Goal: Information Seeking & Learning: Learn about a topic

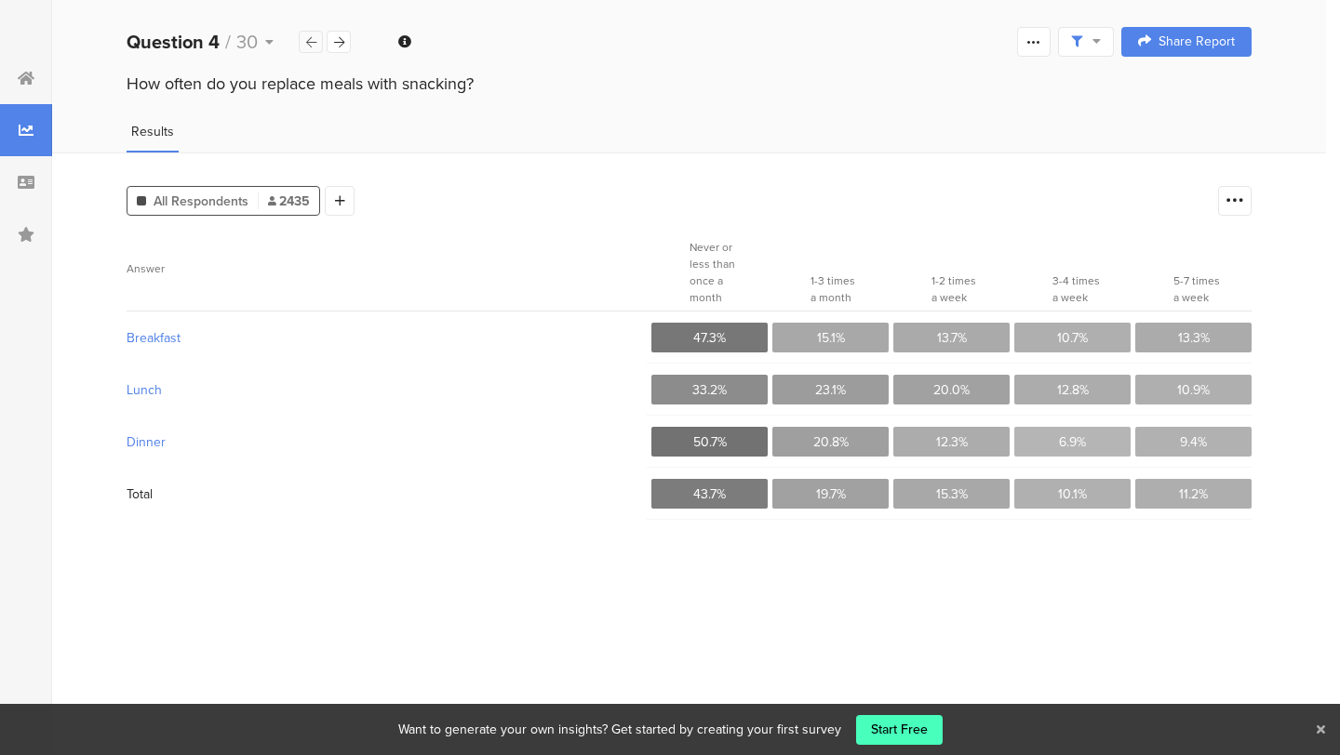
click at [311, 41] on icon at bounding box center [311, 42] width 10 height 12
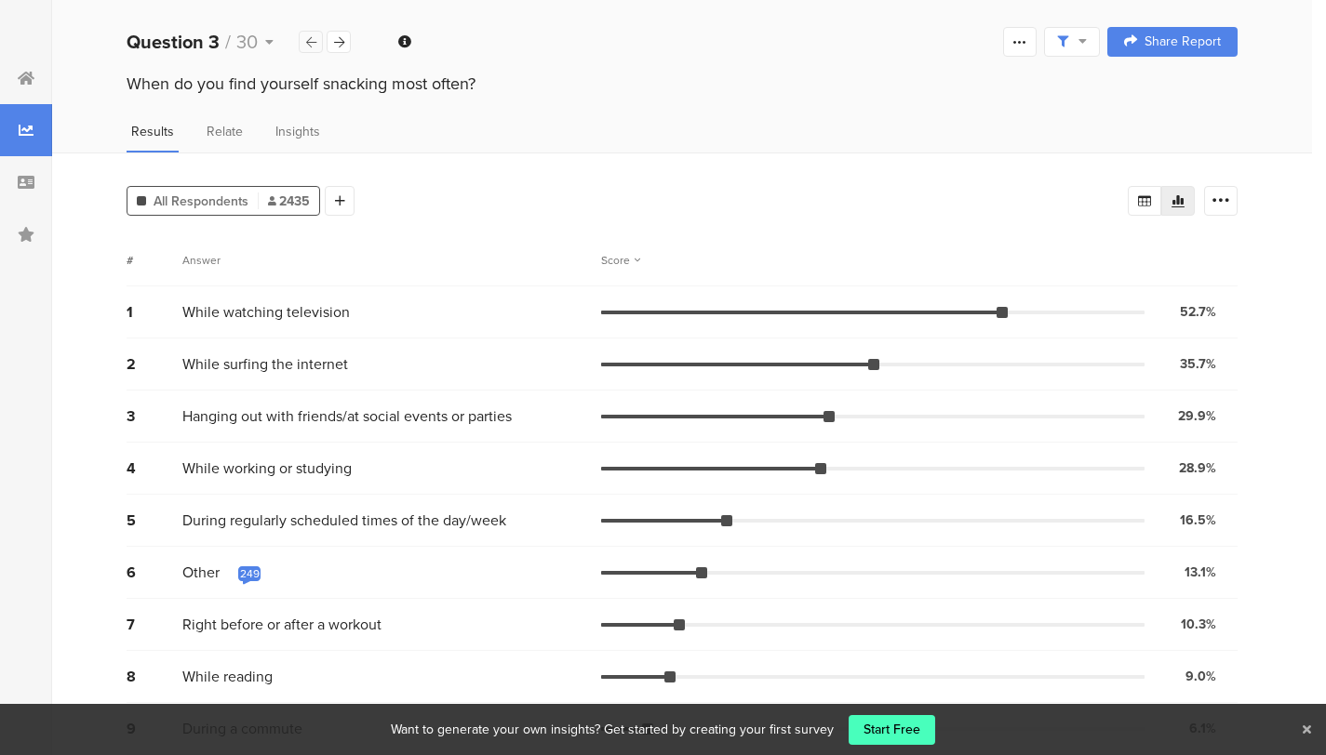
click at [311, 41] on icon at bounding box center [311, 42] width 10 height 12
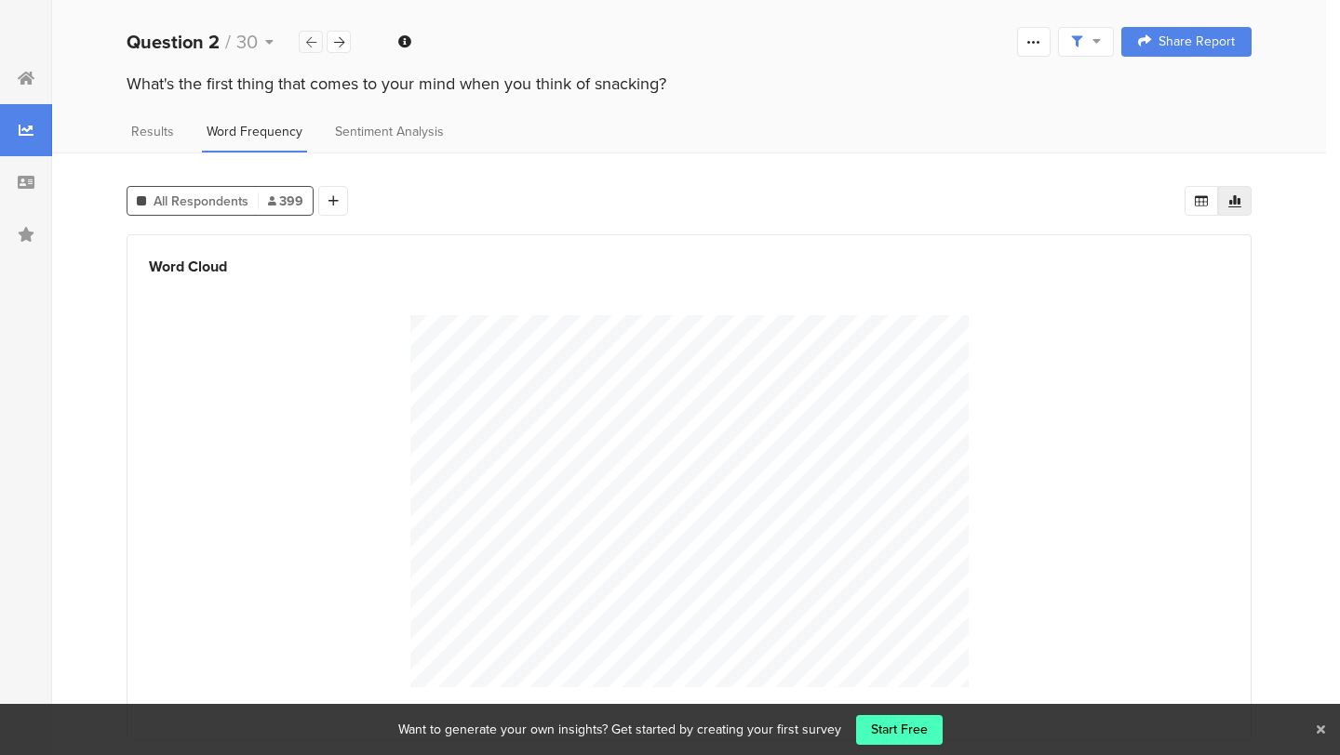
click at [311, 41] on icon at bounding box center [311, 42] width 10 height 12
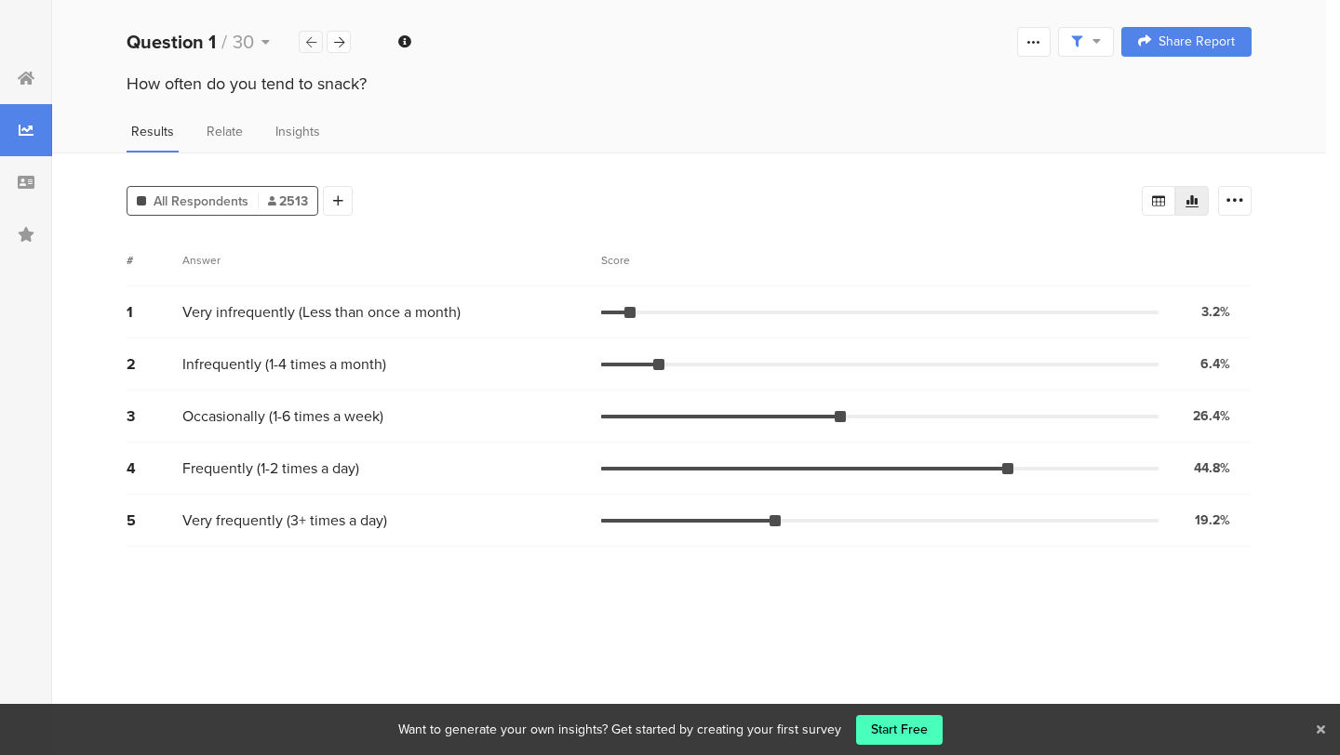
click at [311, 41] on icon at bounding box center [311, 42] width 10 height 12
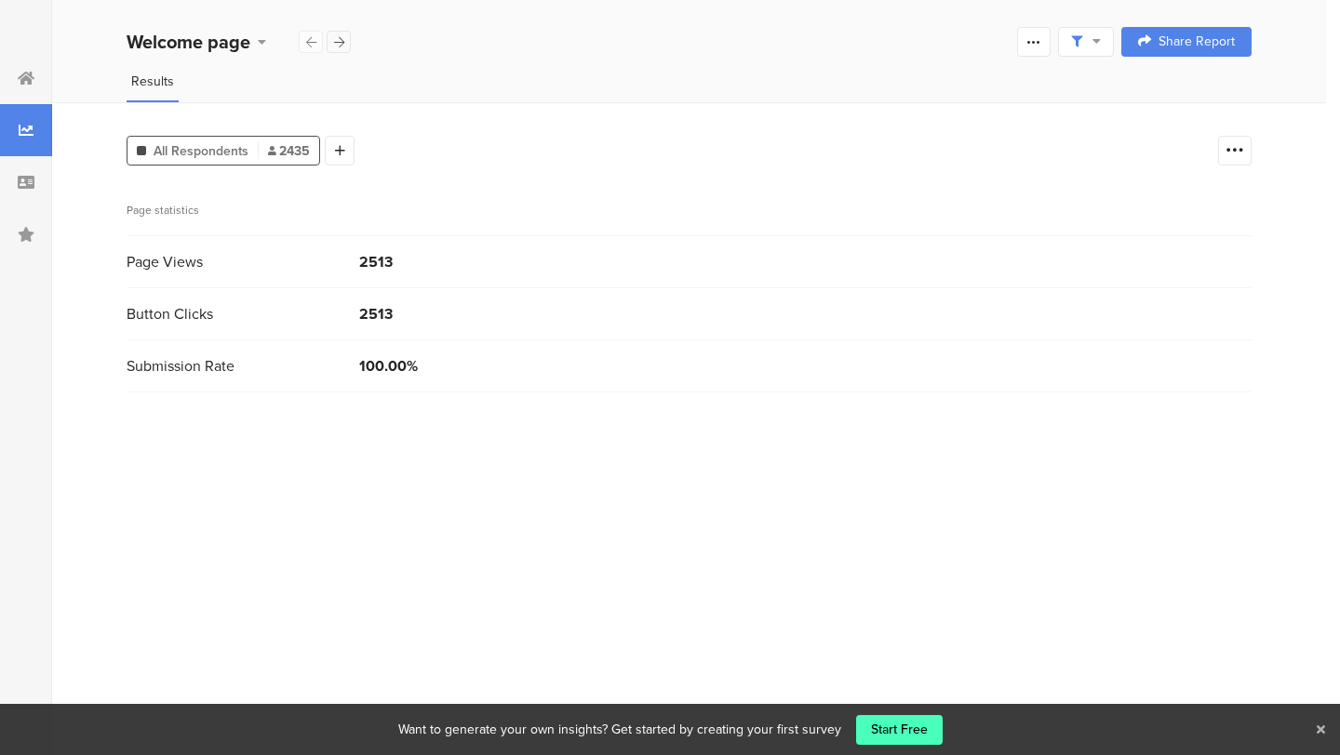
click at [345, 43] on div at bounding box center [339, 42] width 24 height 22
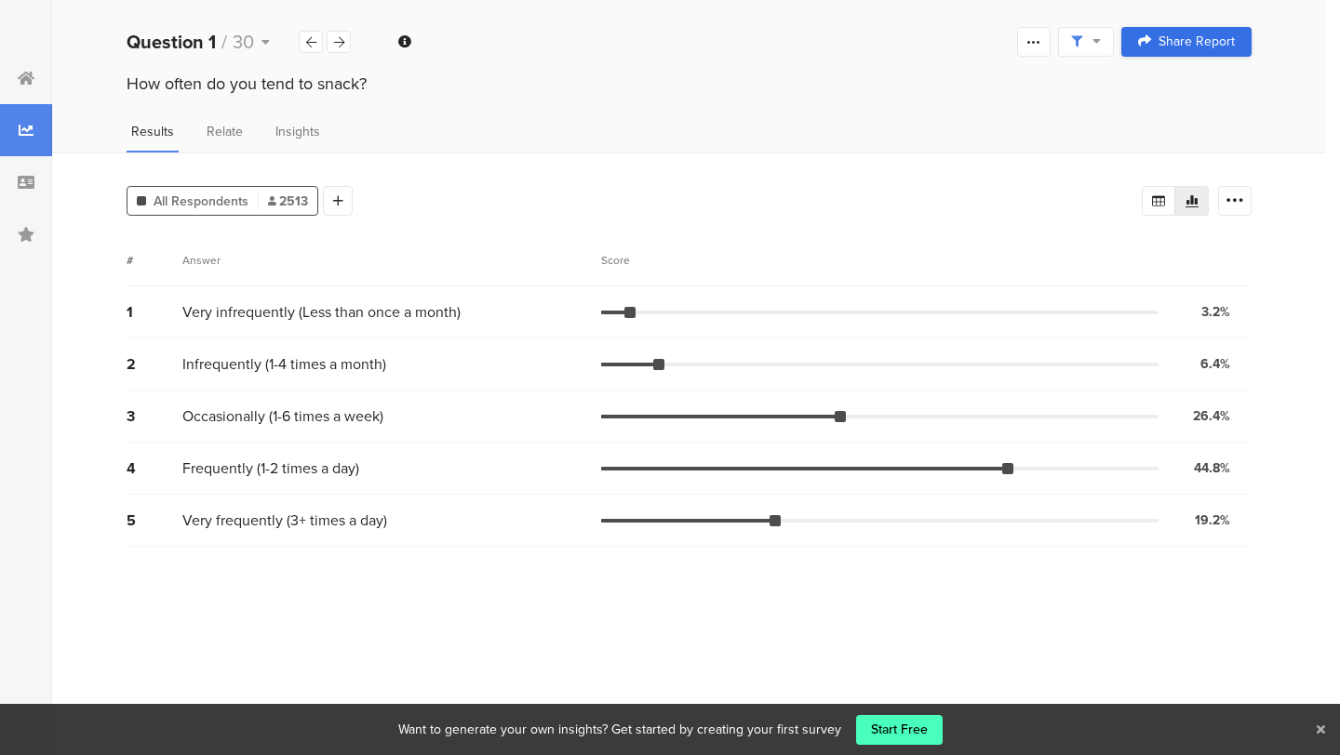
click at [1155, 53] on link "Share Report" at bounding box center [1186, 42] width 130 height 30
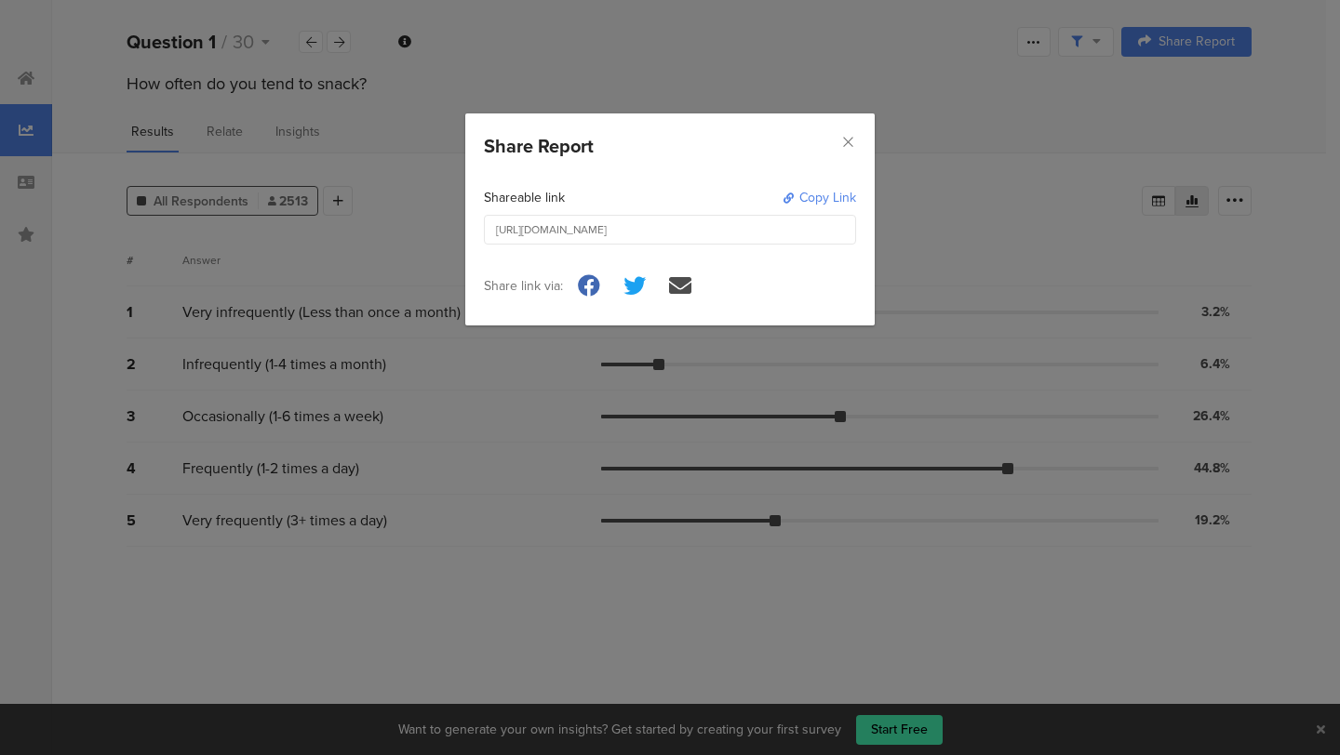
click at [856, 131] on div "Share Report" at bounding box center [669, 141] width 409 height 56
click at [851, 136] on icon "Close" at bounding box center [848, 142] width 16 height 16
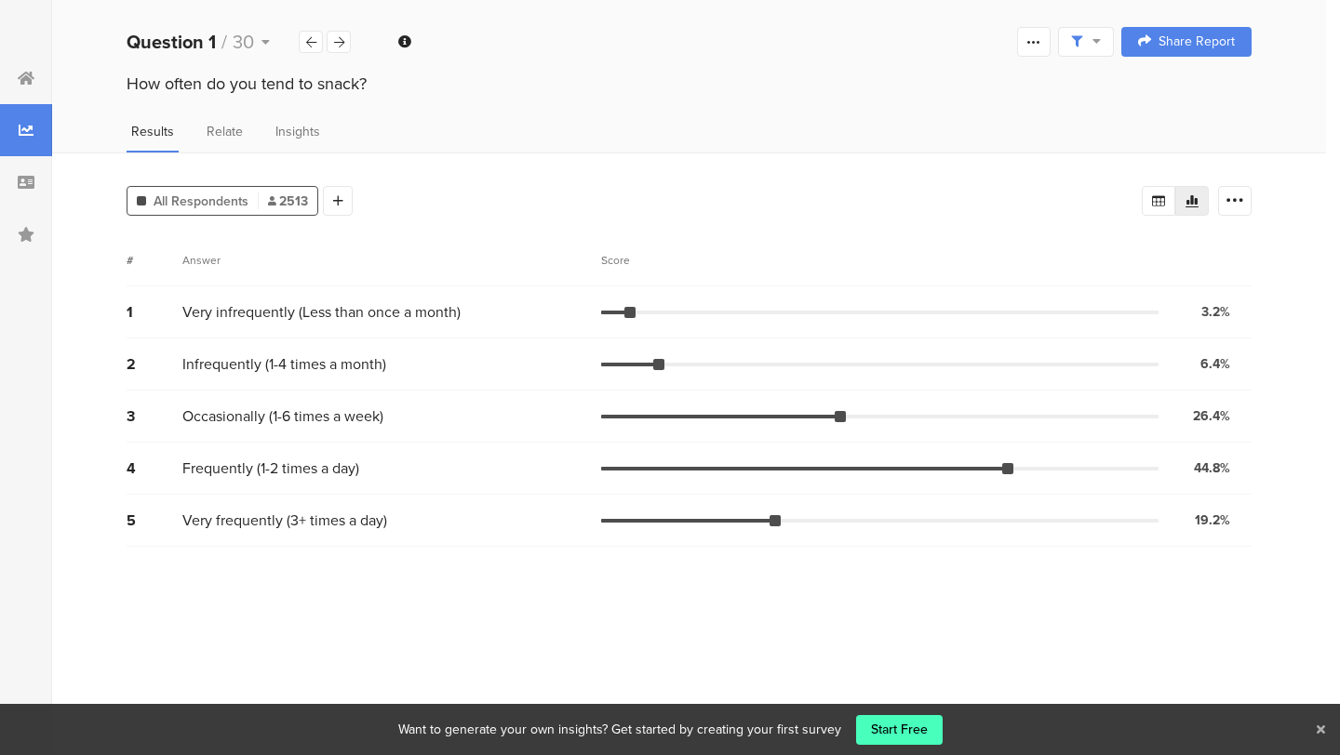
click at [1203, 209] on div at bounding box center [1191, 201] width 33 height 30
click at [1189, 202] on icon at bounding box center [1191, 200] width 15 height 15
click at [1149, 190] on div at bounding box center [1157, 201] width 33 height 30
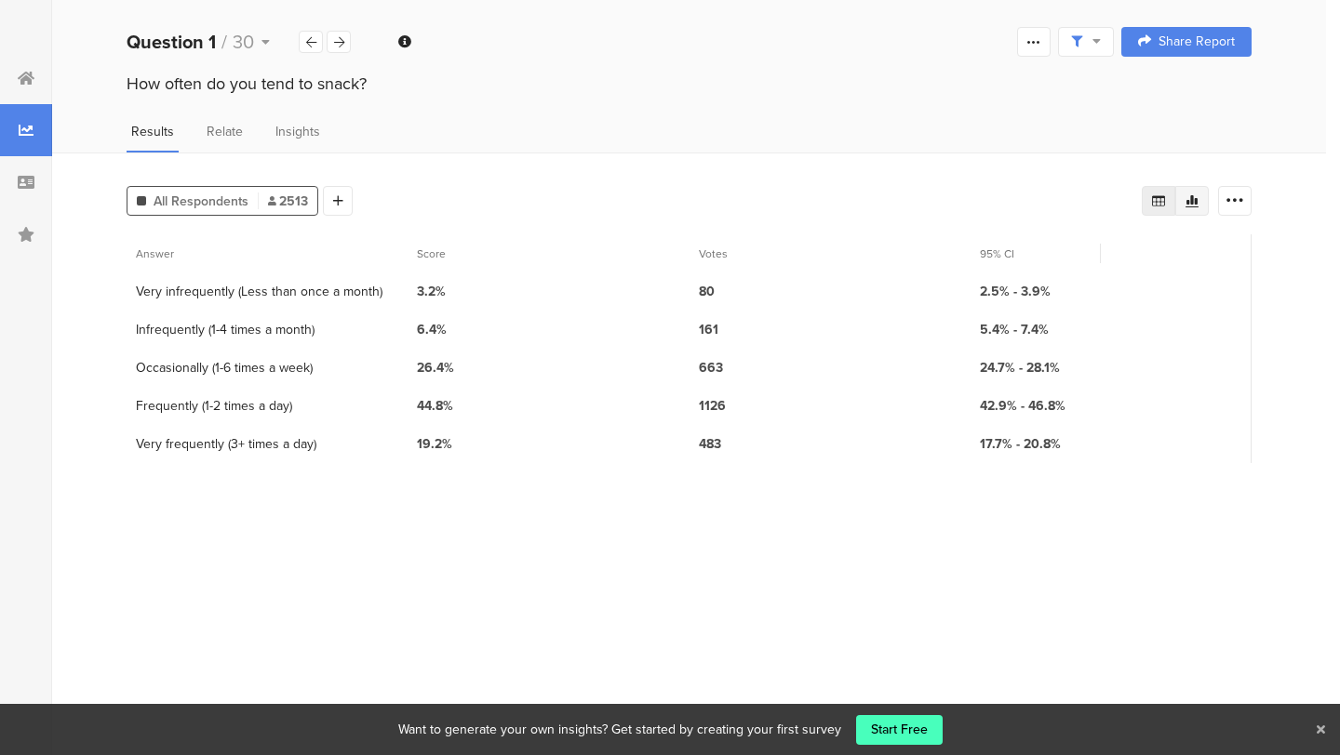
click at [1185, 200] on icon at bounding box center [1191, 200] width 15 height 15
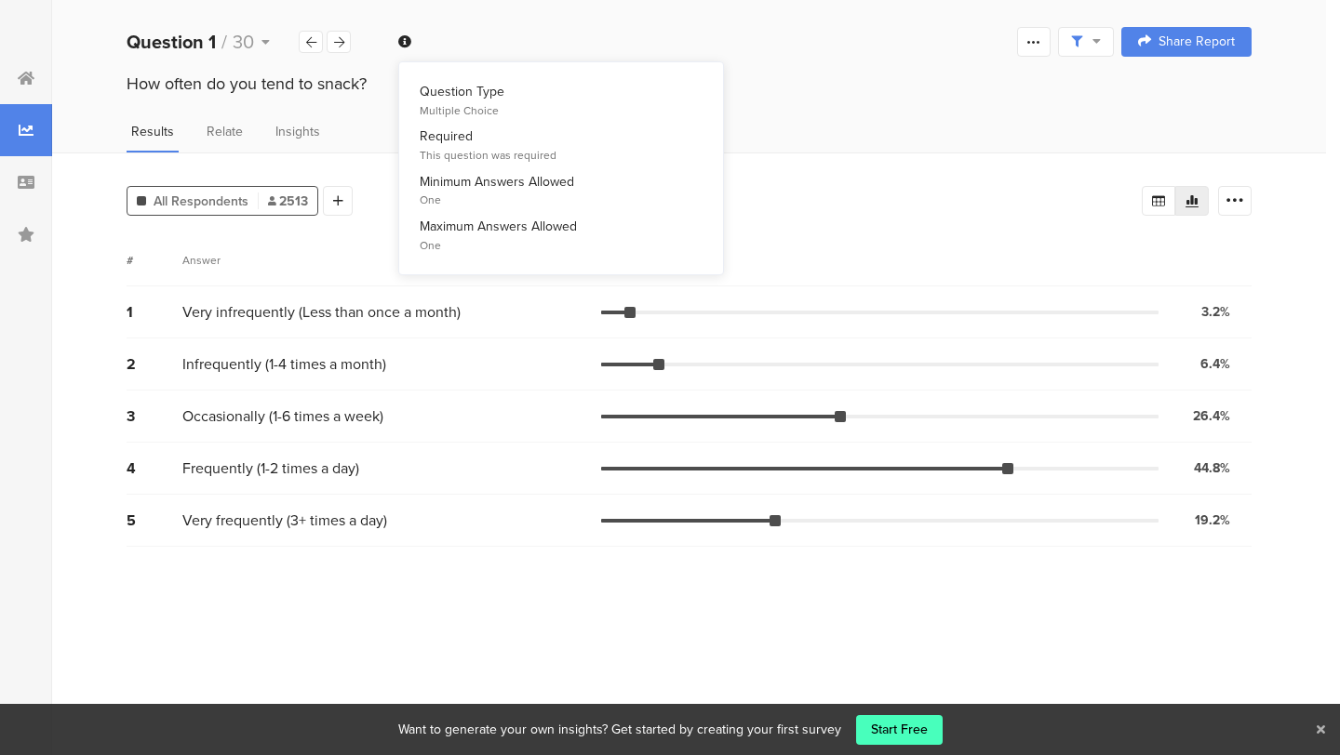
click at [405, 39] on icon at bounding box center [404, 41] width 13 height 13
click at [1033, 50] on div at bounding box center [1033, 42] width 33 height 30
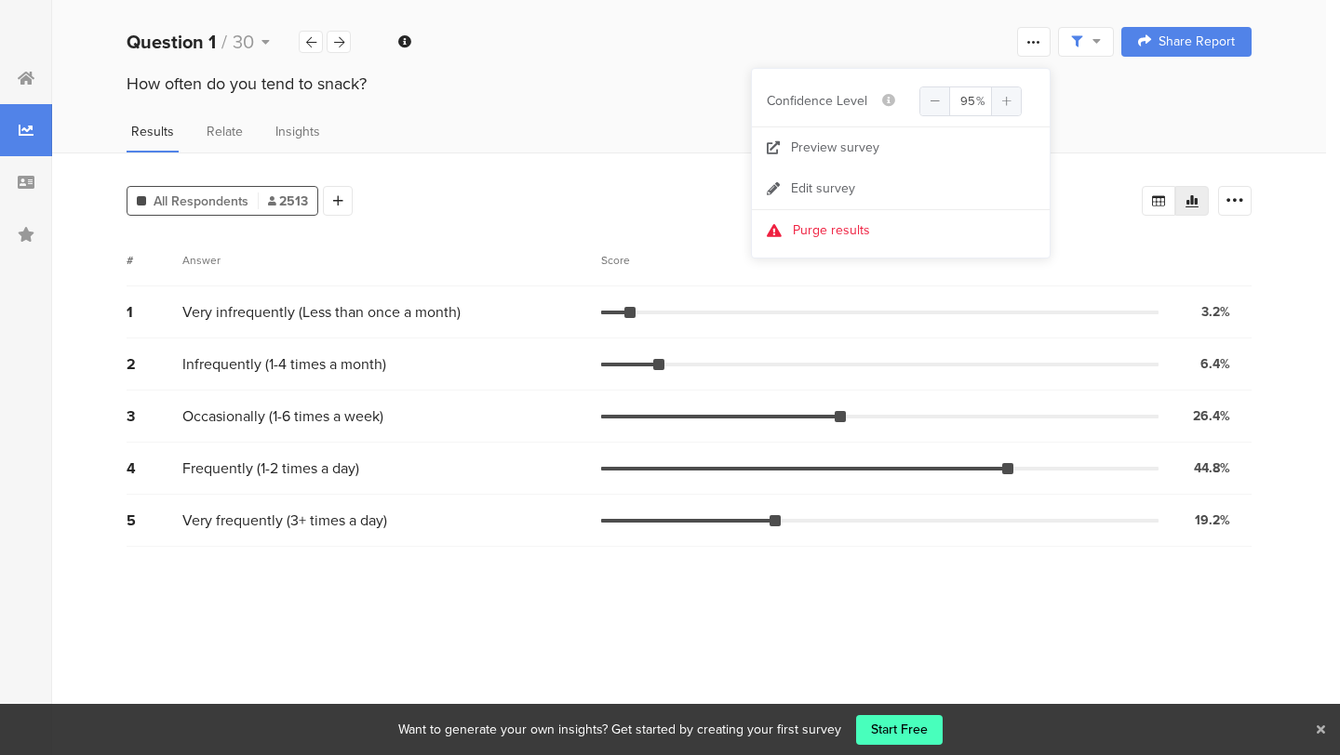
click at [1089, 47] on span at bounding box center [1086, 41] width 30 height 17
click at [872, 193] on link "Edit survey" at bounding box center [901, 188] width 298 height 41
click at [1026, 52] on div at bounding box center [1033, 42] width 33 height 30
click at [925, 144] on link "Preview survey" at bounding box center [901, 147] width 298 height 41
click at [1232, 206] on icon at bounding box center [1234, 201] width 19 height 19
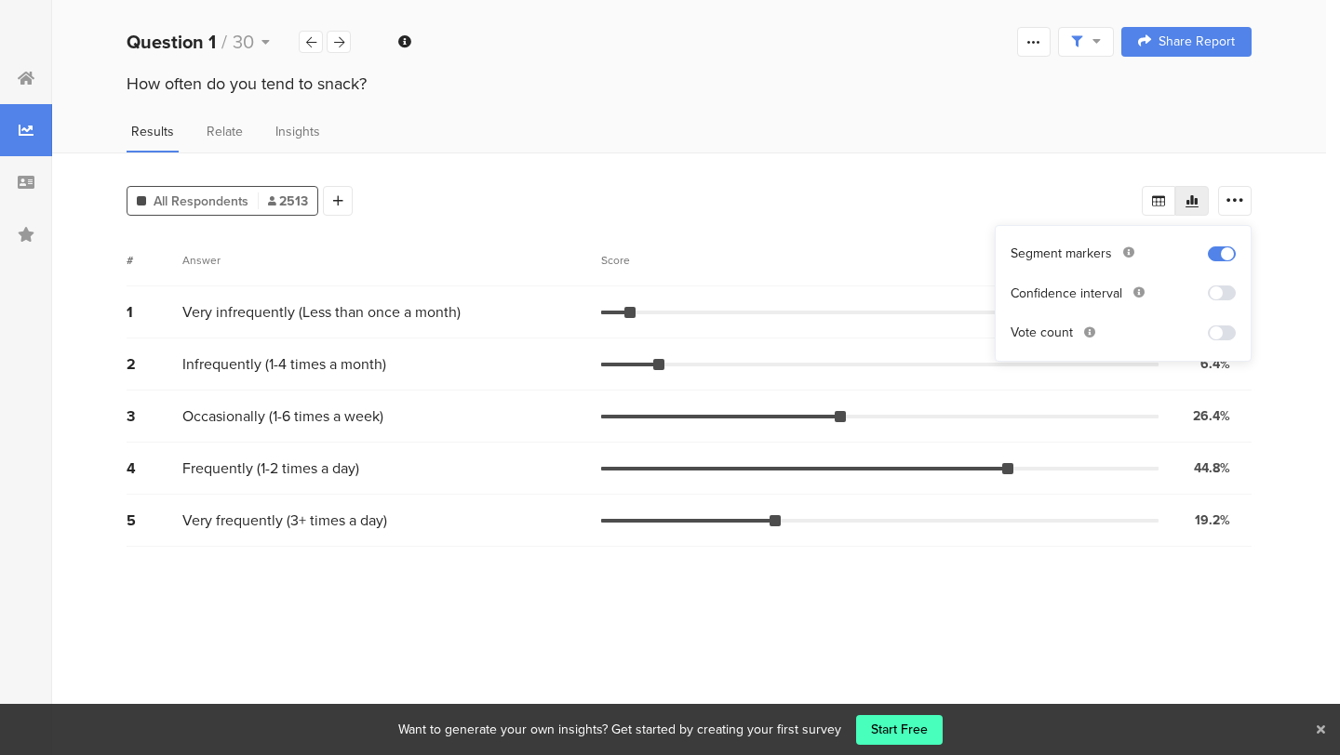
click at [1108, 142] on div "Results Relate Insights" at bounding box center [688, 137] width 1273 height 31
click at [285, 134] on span "Insights" at bounding box center [297, 132] width 45 height 20
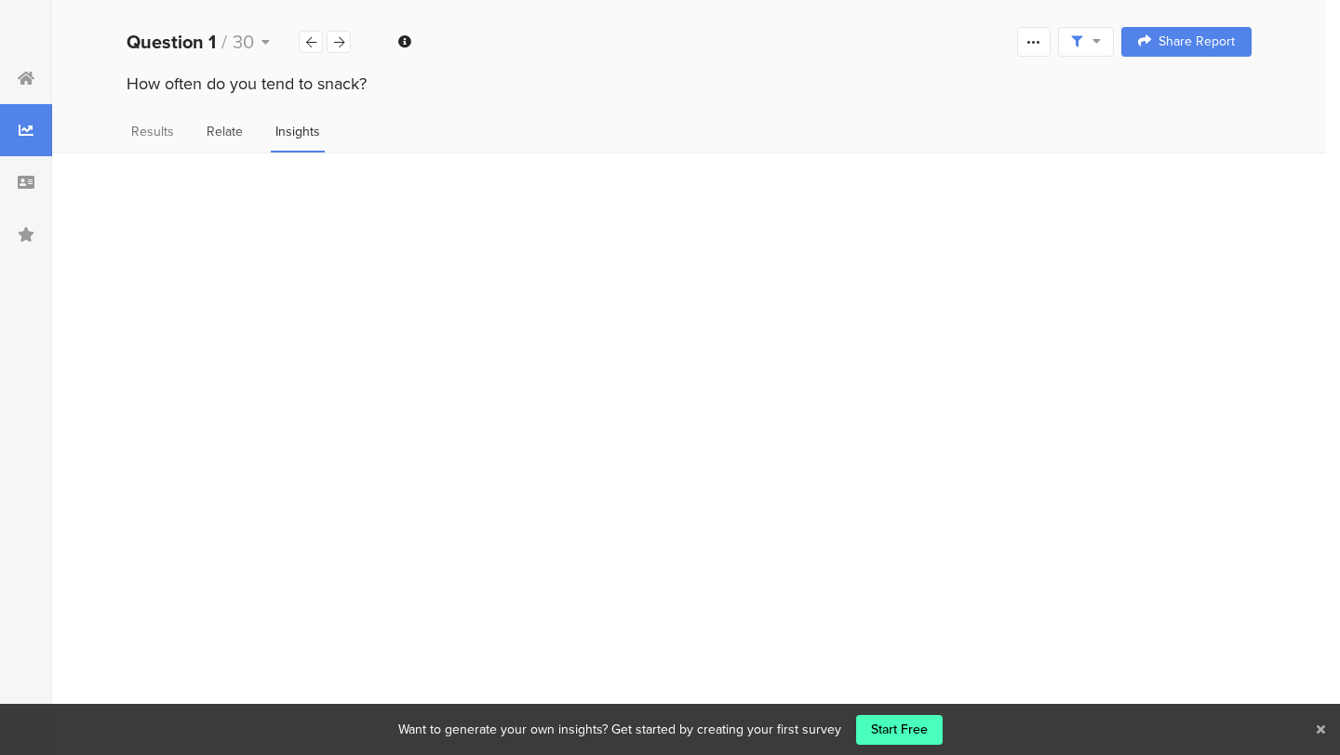
click at [211, 136] on span "Relate" at bounding box center [225, 132] width 36 height 20
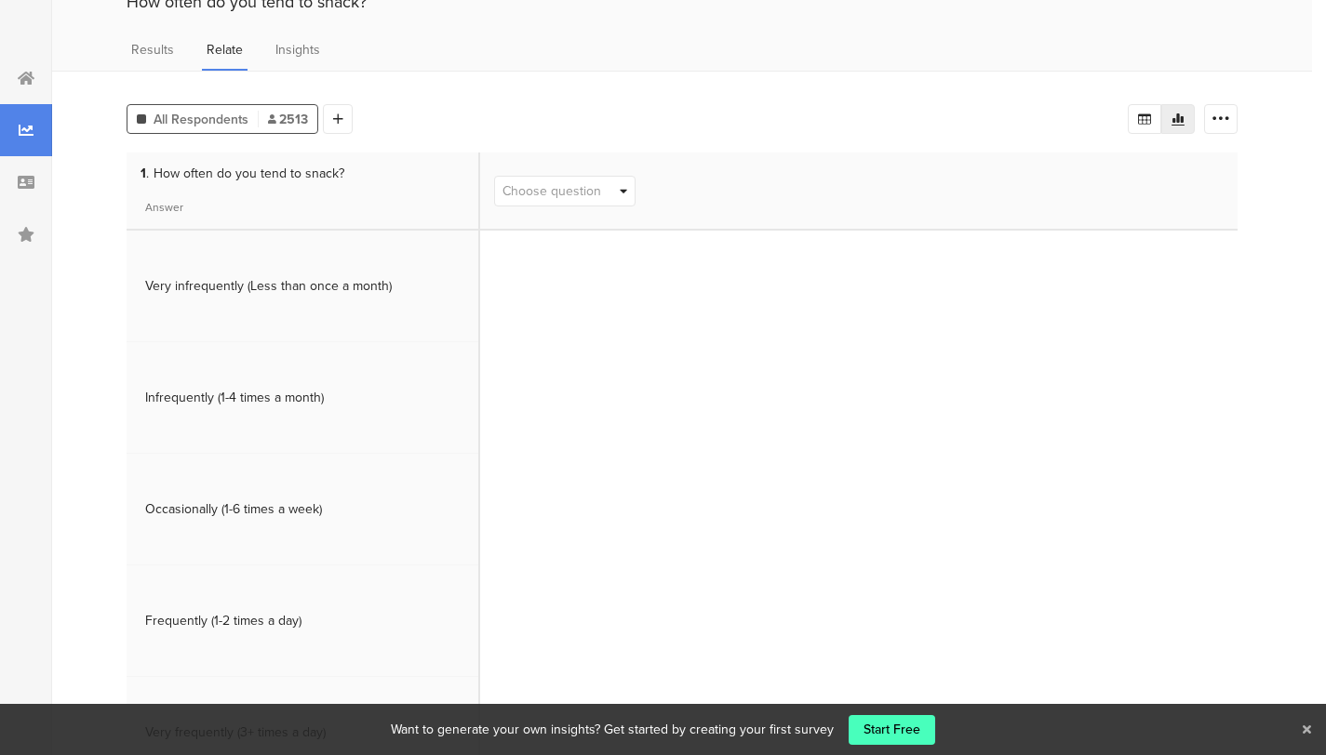
scroll to position [69, 0]
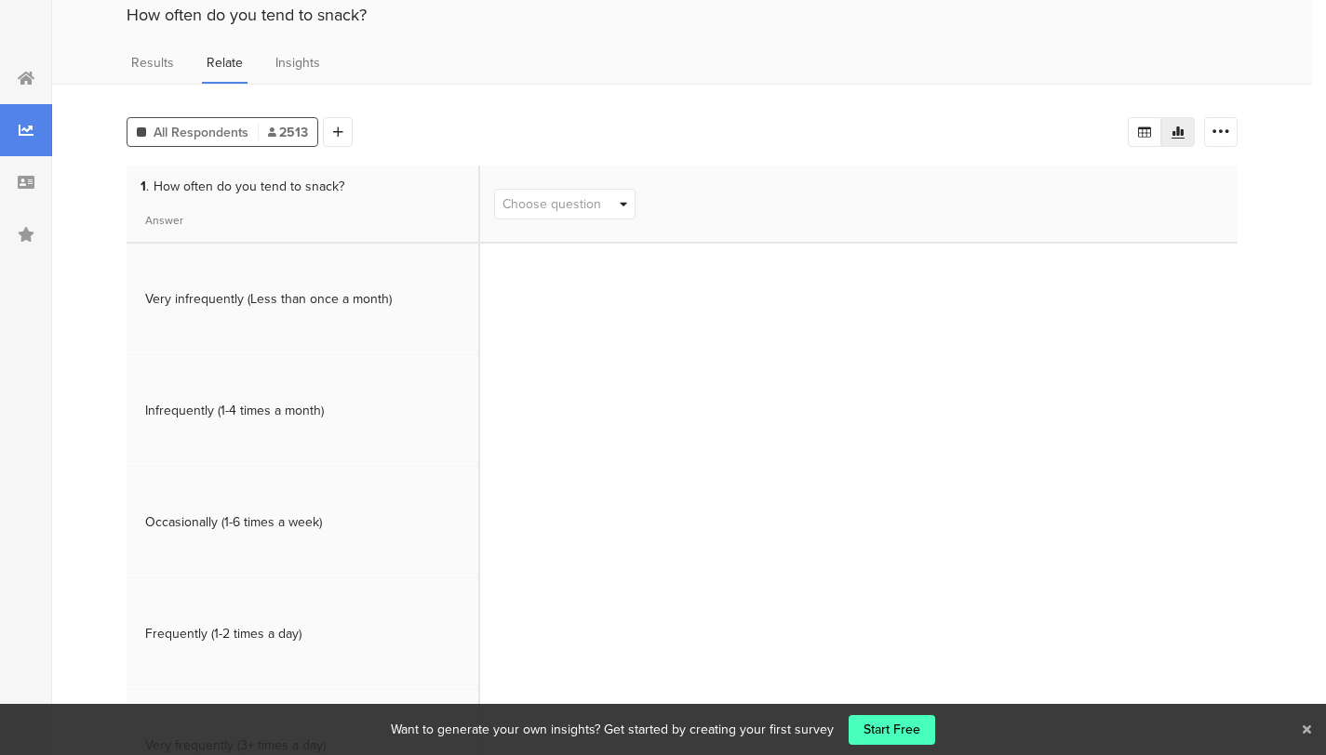
click at [608, 201] on span "Choose question" at bounding box center [565, 204] width 140 height 29
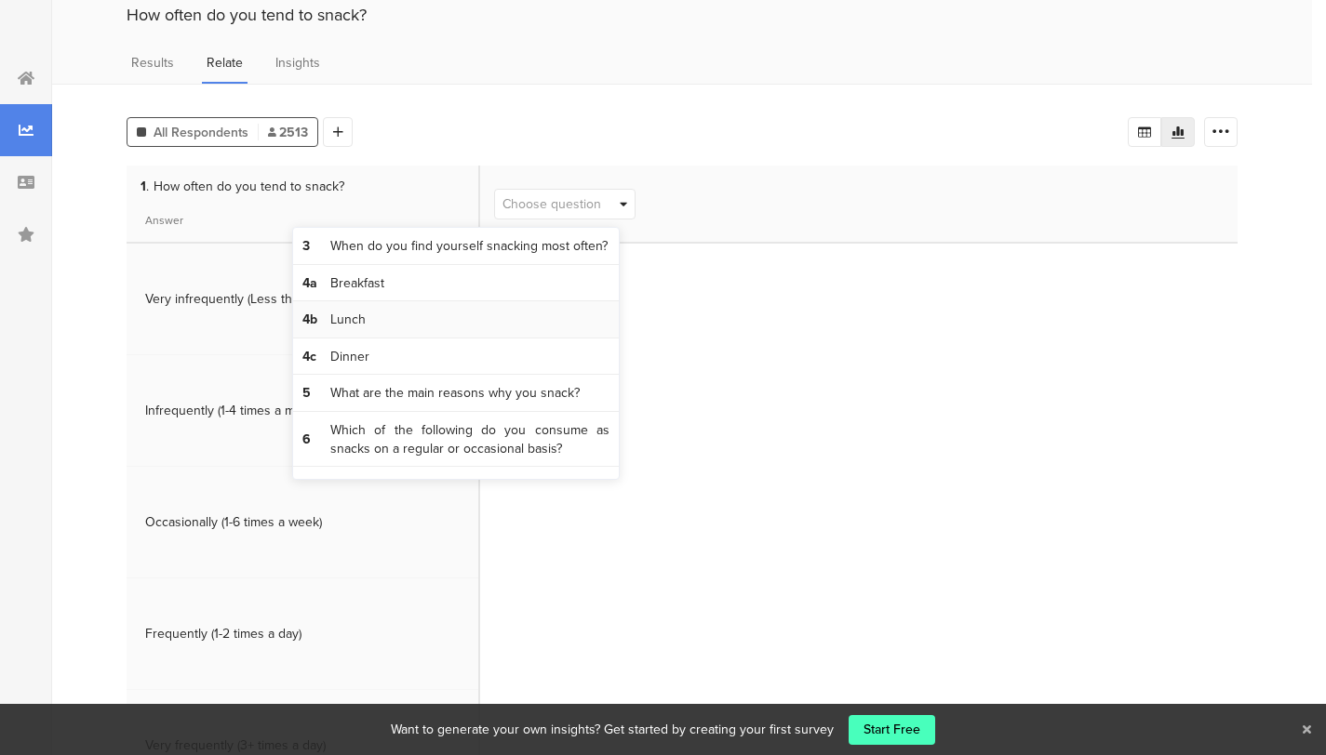
click at [477, 322] on span "4b Lunch" at bounding box center [456, 319] width 326 height 37
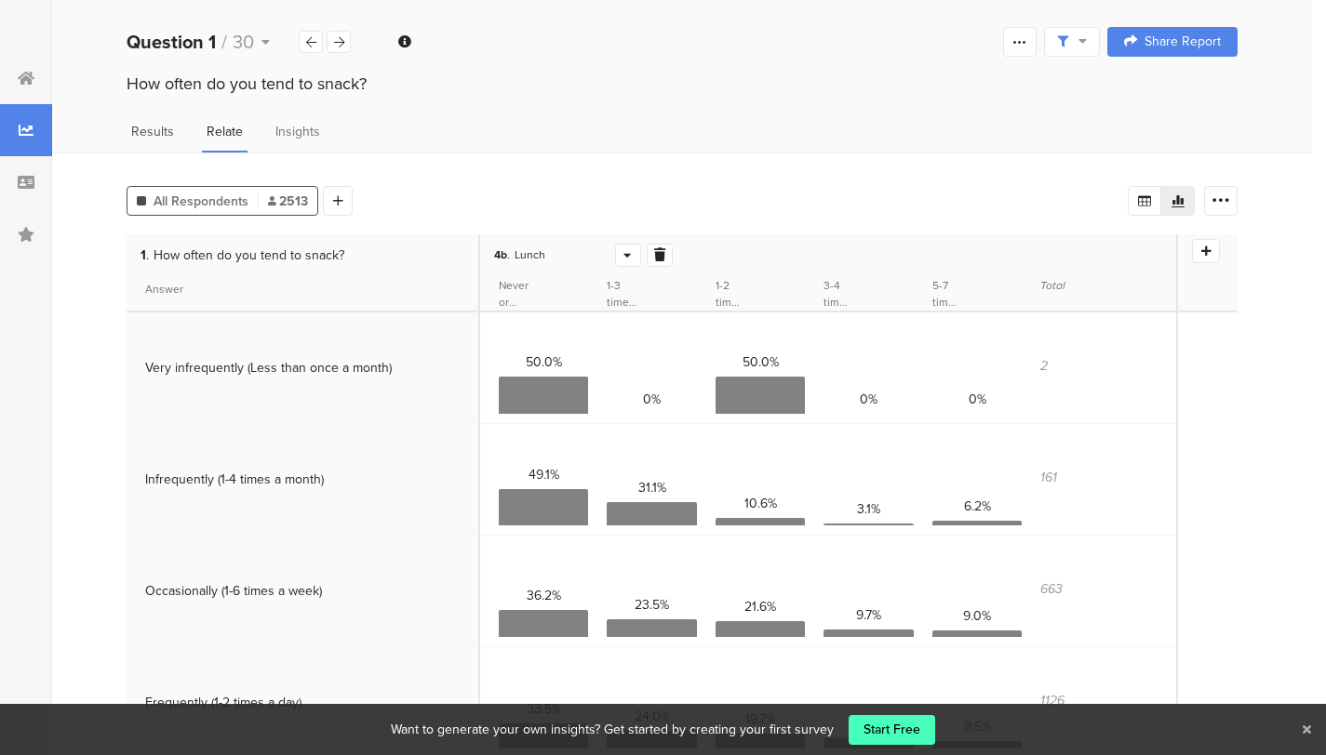
click at [168, 131] on span "Results" at bounding box center [152, 132] width 43 height 20
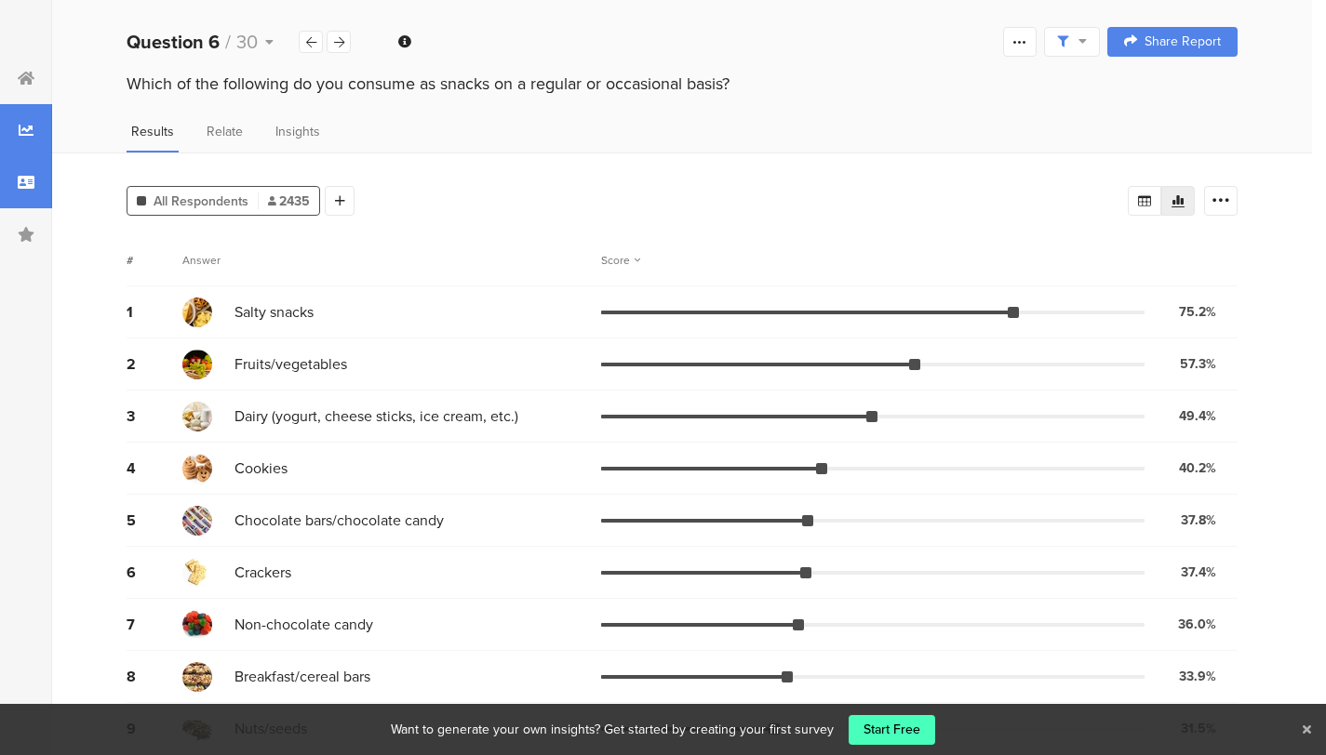
click at [21, 172] on div at bounding box center [26, 182] width 52 height 52
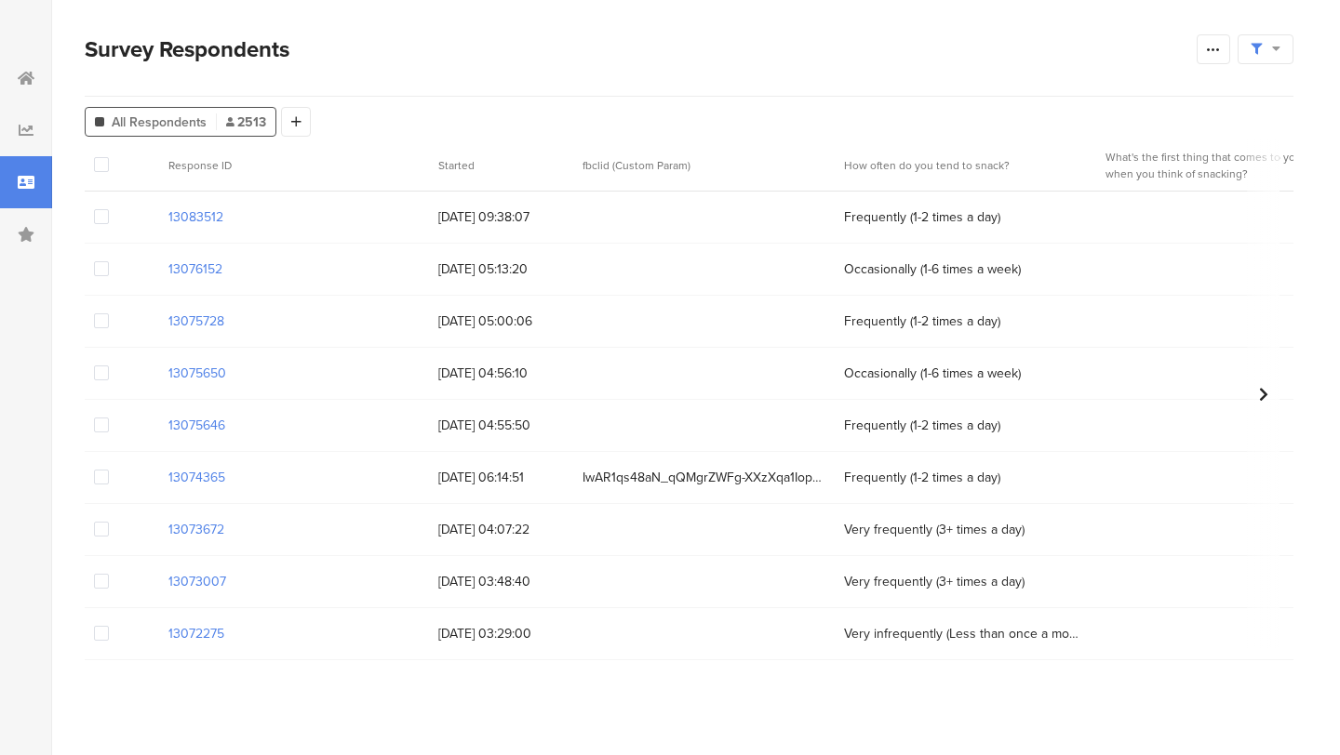
click at [21, 172] on div at bounding box center [26, 182] width 52 height 52
click at [28, 140] on div at bounding box center [26, 130] width 52 height 52
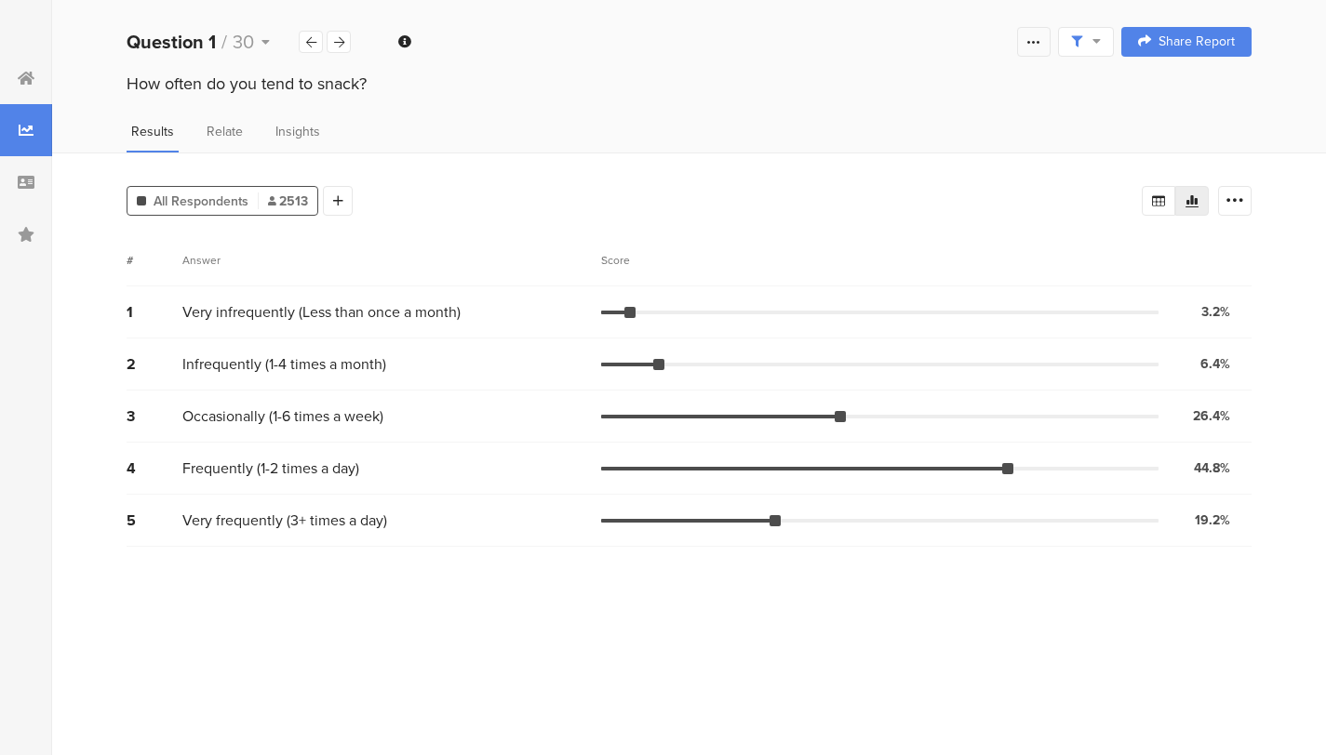
click at [1035, 44] on icon at bounding box center [1033, 41] width 15 height 15
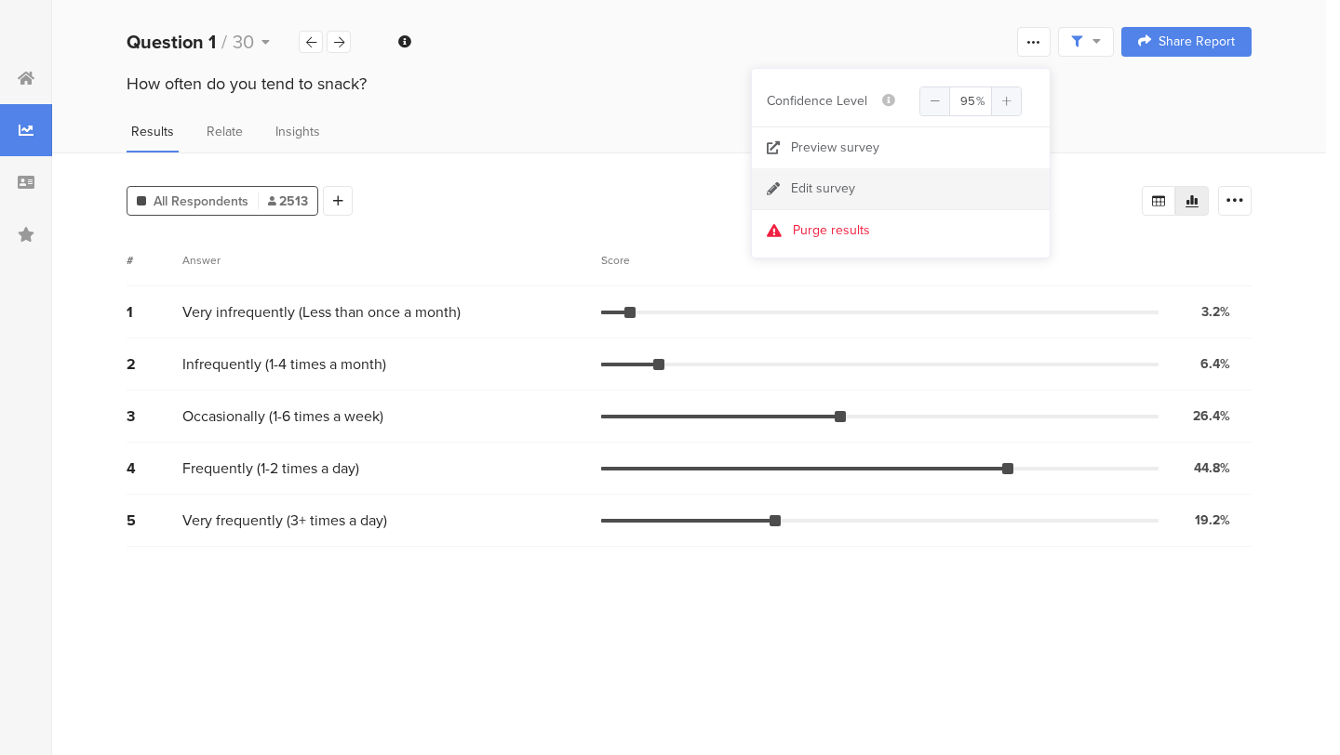
click at [925, 180] on link "Edit survey" at bounding box center [901, 188] width 298 height 41
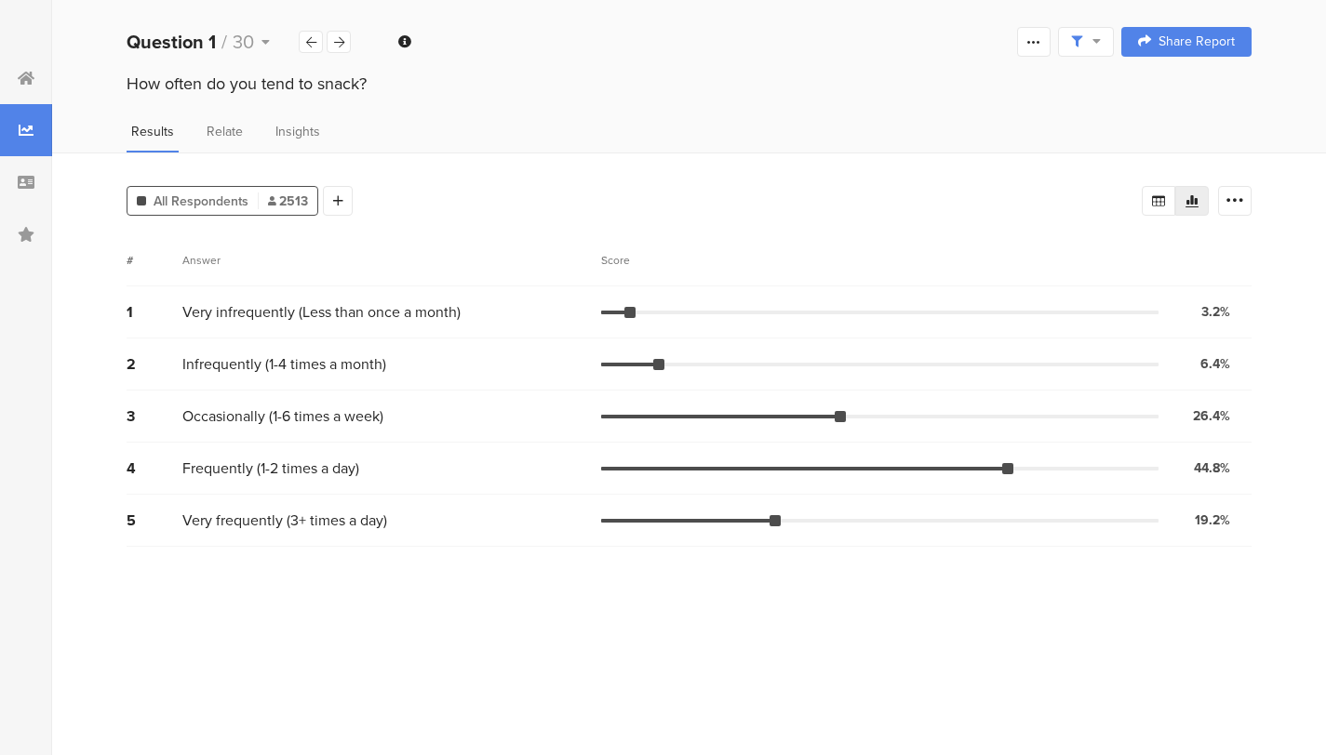
click at [1051, 47] on div "Complete Responses Only Edit Sample" at bounding box center [1061, 42] width 104 height 30
click at [1079, 44] on icon at bounding box center [1076, 41] width 11 height 11
click at [1026, 147] on span "Edit Sample" at bounding box center [1038, 145] width 67 height 19
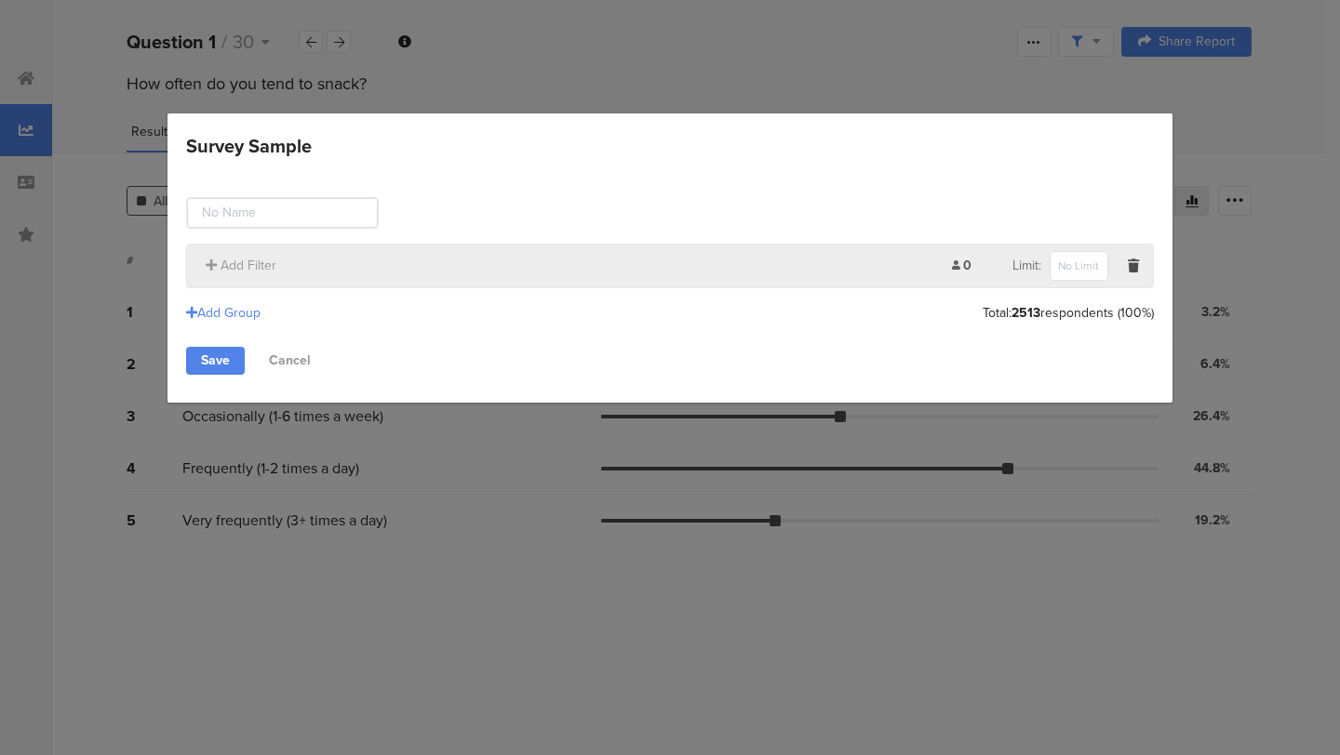
click at [885, 71] on div "Survey Sample Add Filter 0 Limit: Add Group Total: 2513 respondents (100%) Save…" at bounding box center [670, 377] width 1340 height 755
click at [287, 360] on link "Cancel" at bounding box center [290, 361] width 72 height 28
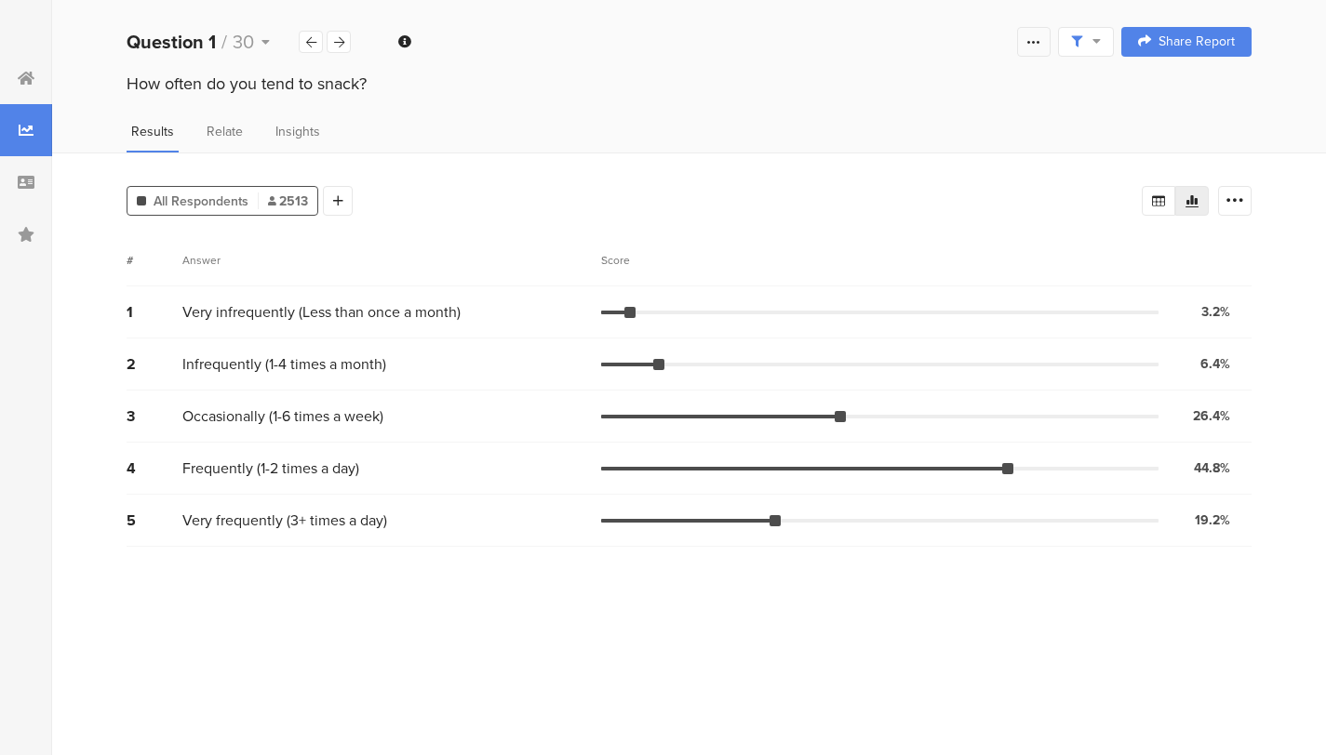
click at [1038, 34] on icon at bounding box center [1033, 41] width 15 height 15
click at [898, 146] on link "Preview survey" at bounding box center [901, 147] width 298 height 41
click at [1239, 195] on icon at bounding box center [1234, 201] width 19 height 19
click at [1055, 161] on div "All Respondents 2513 Add Segment # Answer Score 1 Very infrequently (Less than …" at bounding box center [688, 454] width 1273 height 603
